Goal: Complete application form

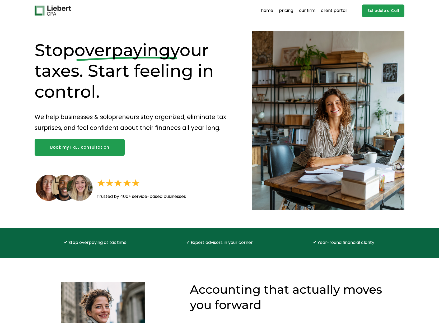
click at [71, 148] on link "Book my FREE consultation" at bounding box center [80, 147] width 90 height 17
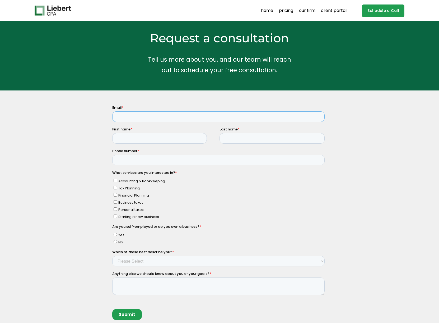
click at [159, 116] on input "Email *" at bounding box center [218, 116] width 213 height 11
drag, startPoint x: 177, startPoint y: 117, endPoint x: 156, endPoint y: 116, distance: 20.4
click at [156, 116] on input "guillaume.chassing@gmail.com" at bounding box center [218, 116] width 213 height 11
type input "guillaume.chassing@trispanllp.com"
click at [172, 135] on input "First name *" at bounding box center [159, 138] width 95 height 11
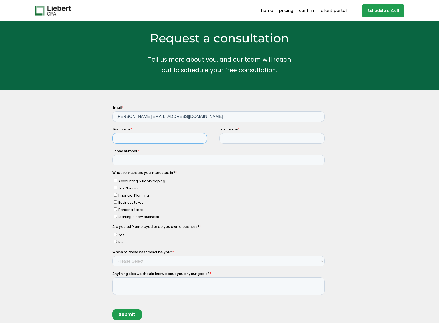
type input "Guillaume"
click at [225, 139] on input "Last name *" at bounding box center [272, 138] width 105 height 11
type input "Chassing"
click at [197, 157] on input "Phone number *" at bounding box center [218, 160] width 213 height 11
type input "19175750727"
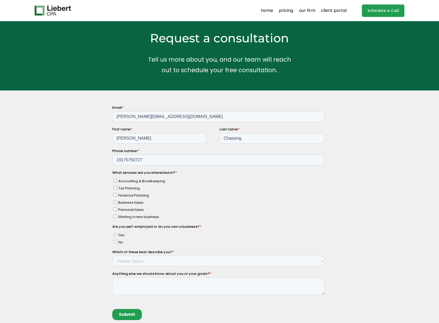
click at [140, 180] on span "Accounting & Bookkeeping" at bounding box center [141, 180] width 47 height 5
click at [117, 180] on input "Accounting & Bookkeeping" at bounding box center [115, 180] width 3 height 3
checkbox input "true"
click at [136, 209] on span "Personal taxes" at bounding box center [130, 209] width 25 height 5
click at [117, 209] on input "Personal taxes" at bounding box center [115, 208] width 3 height 3
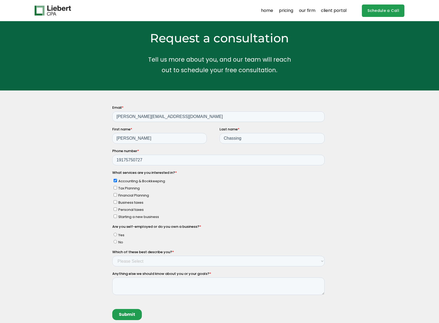
checkbox input "true"
click at [130, 182] on span "Accounting & Bookkeeping" at bounding box center [141, 180] width 47 height 5
click at [117, 182] on input "Accounting & Bookkeeping" at bounding box center [115, 180] width 3 height 3
checkbox input "false"
click at [123, 189] on span "Tax Planning" at bounding box center [128, 188] width 21 height 5
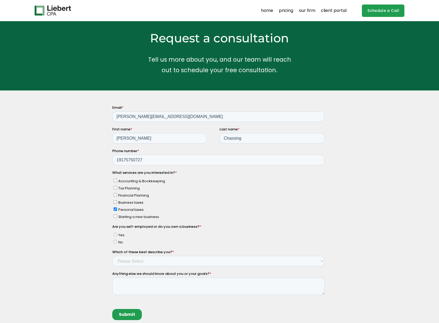
click at [117, 189] on input "Tax Planning" at bounding box center [115, 187] width 3 height 3
checkbox input "true"
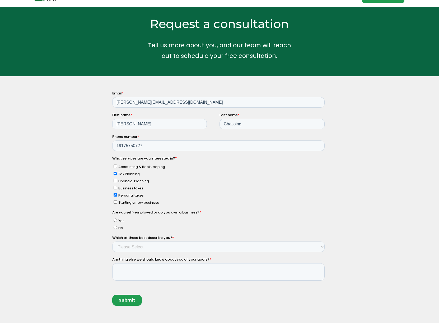
scroll to position [26, 0]
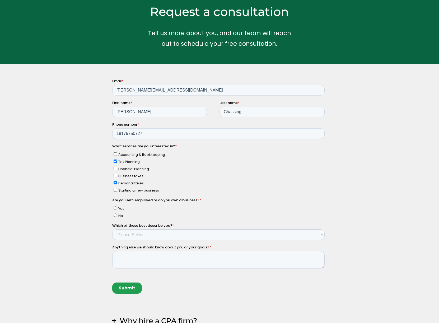
click at [121, 215] on span "No" at bounding box center [120, 215] width 5 height 5
click at [117, 215] on input "No" at bounding box center [115, 214] width 3 height 3
radio input "true"
click at [132, 233] on select "Please Select Income < $100k Income between $100k-$250k Income between $250k-$5…" at bounding box center [218, 234] width 213 height 11
select select "Income between $500k-$750k"
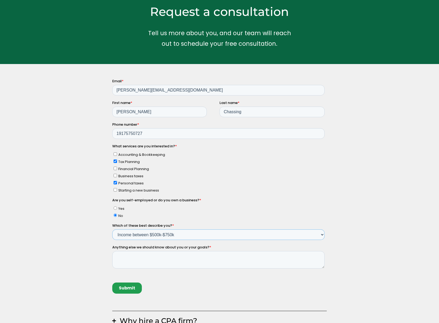
click at [112, 229] on select "Please Select Income < $100k Income between $100k-$250k Income between $250k-$5…" at bounding box center [218, 234] width 213 height 11
click at [103, 259] on div "Why hire a CPA firm? Having a trusted financial partner for your business is a …" at bounding box center [219, 231] width 439 height 305
click at [136, 255] on textarea "Anything else we should know about you or your goals? *" at bounding box center [218, 259] width 213 height 17
type textarea "No"
click at [129, 287] on input "Submit" at bounding box center [127, 287] width 30 height 11
